Goal: Check status: Check status

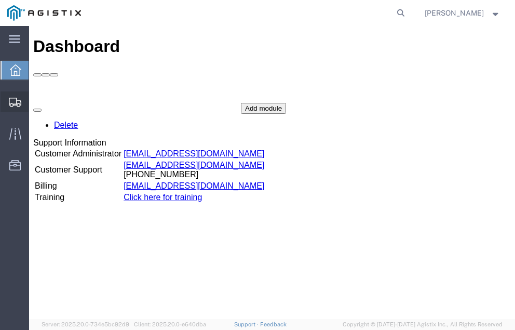
click at [0, 0] on span "Shipment Manager" at bounding box center [0, 0] width 0 height 0
click at [408, 13] on icon at bounding box center [400, 13] width 15 height 15
type input "57027745"
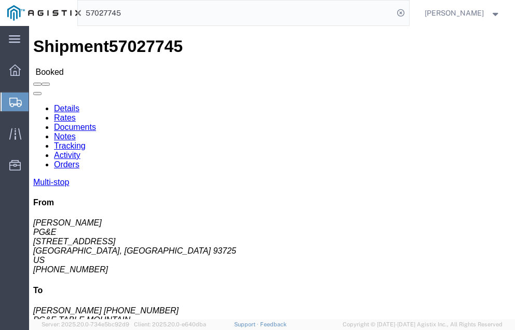
click link "Tracking"
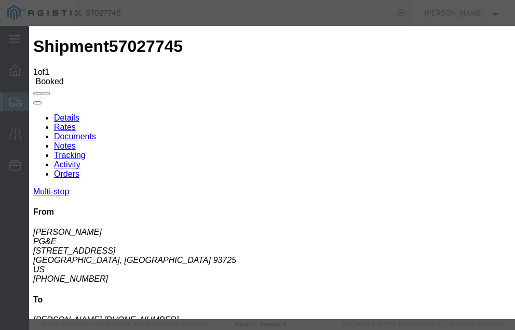
type input "[DATE]"
type input "1:00 PM"
select select "DELIVRED"
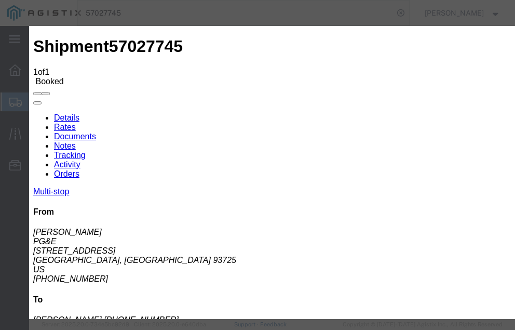
type input "[DATE]"
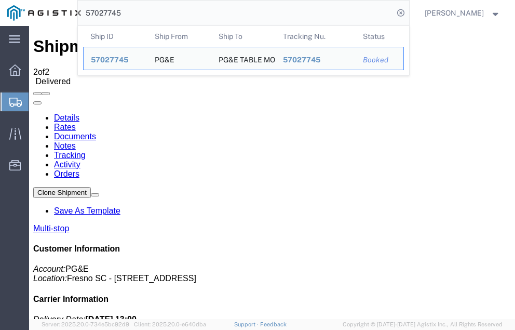
click at [147, 12] on input "57027745" at bounding box center [236, 13] width 316 height 25
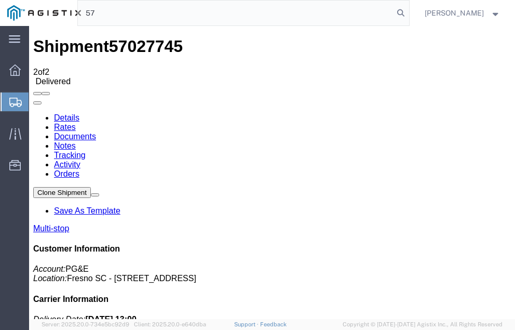
type input "5"
